Goal: Transaction & Acquisition: Purchase product/service

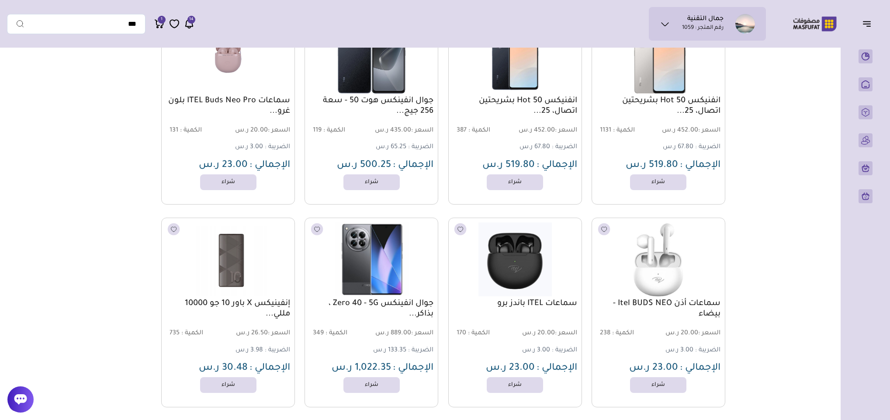
scroll to position [1901, 0]
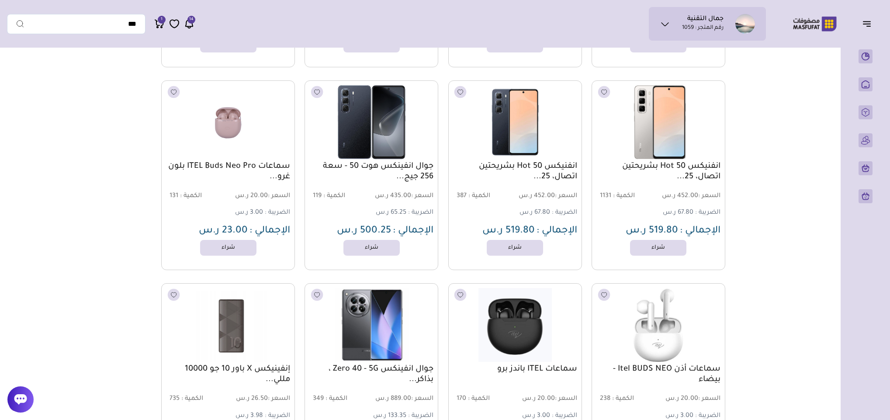
click at [251, 168] on link "سماعات ITEL Buds Neo Pro بلون غرو..." at bounding box center [228, 171] width 124 height 21
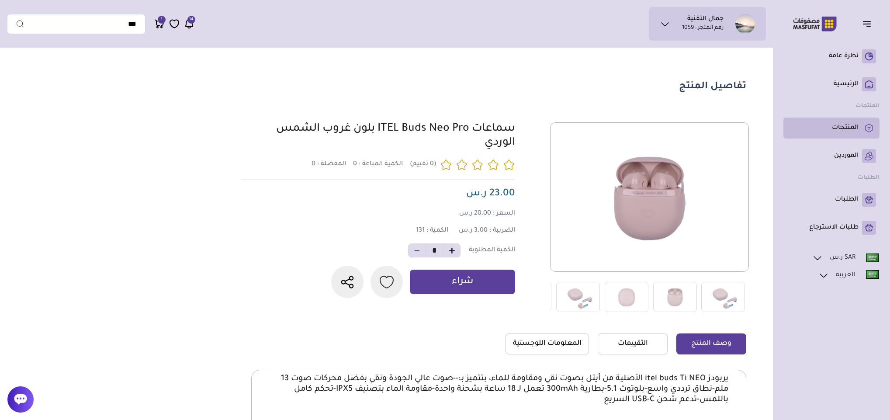
click at [857, 130] on p "المنتجات" at bounding box center [845, 128] width 27 height 9
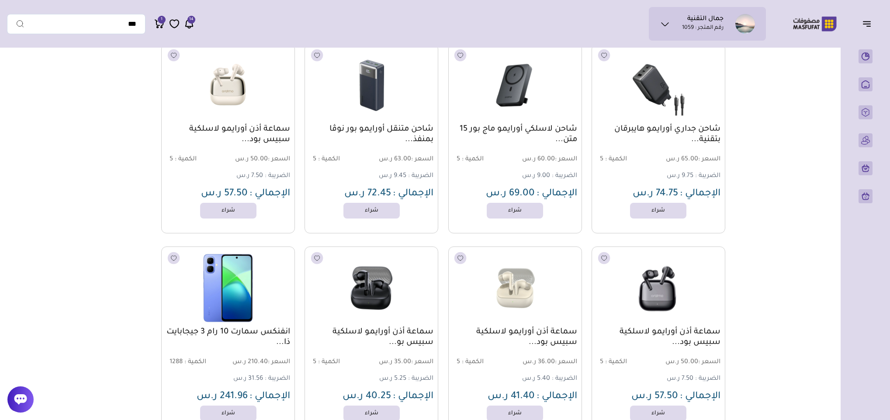
scroll to position [918, 0]
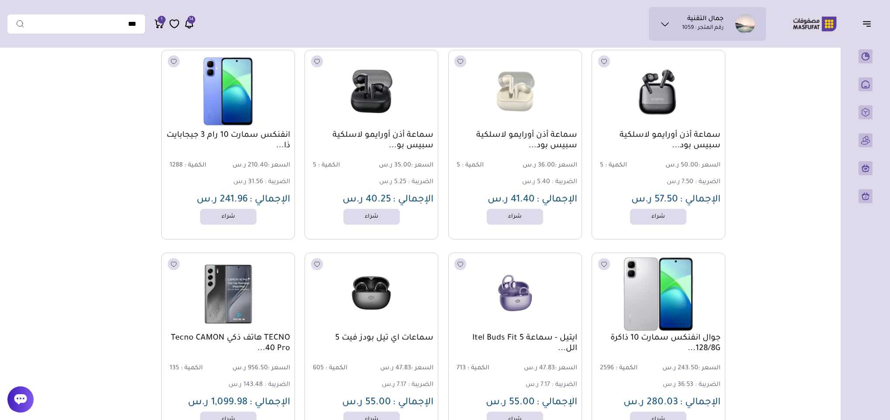
click at [779, 187] on main "مزامنة ( 0 ) تحديد الكل إلغاء التحديد ( 1515 بيانات المنتج) *****" at bounding box center [445, 208] width 876 height 2148
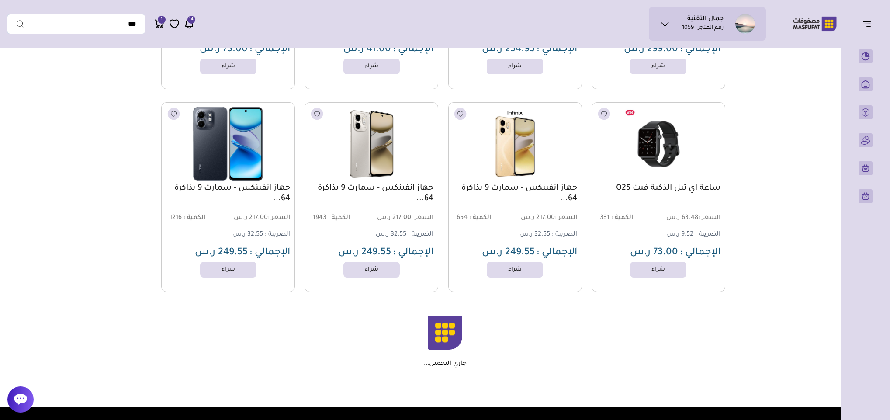
scroll to position [1901, 0]
